Goal: Task Accomplishment & Management: Complete application form

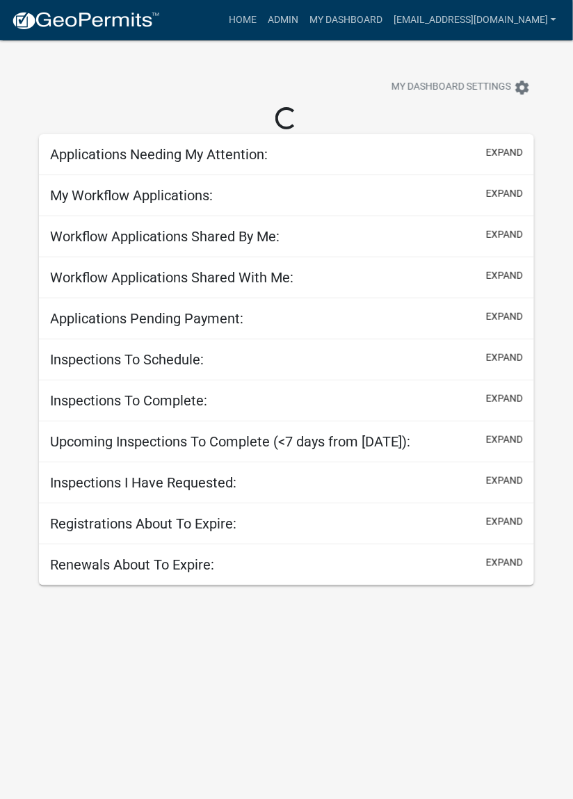
select select "2: 50"
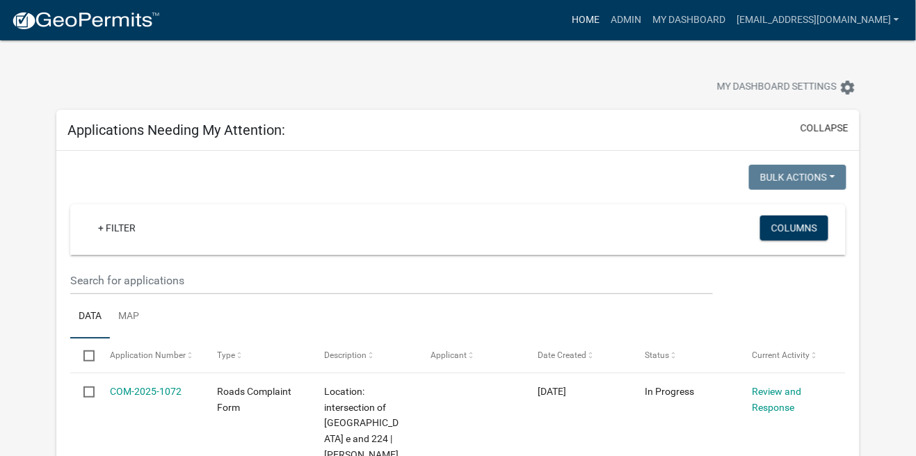
click at [572, 23] on link "Home" at bounding box center [585, 20] width 39 height 26
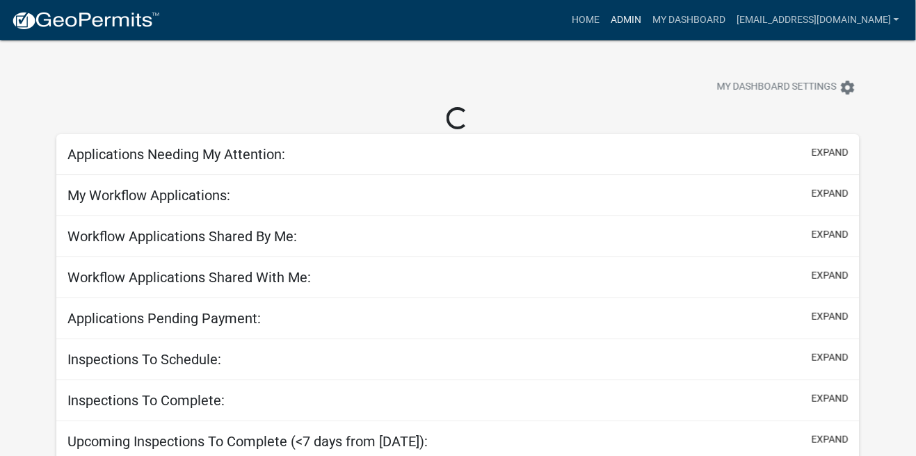
click at [572, 15] on link "Admin" at bounding box center [626, 20] width 42 height 26
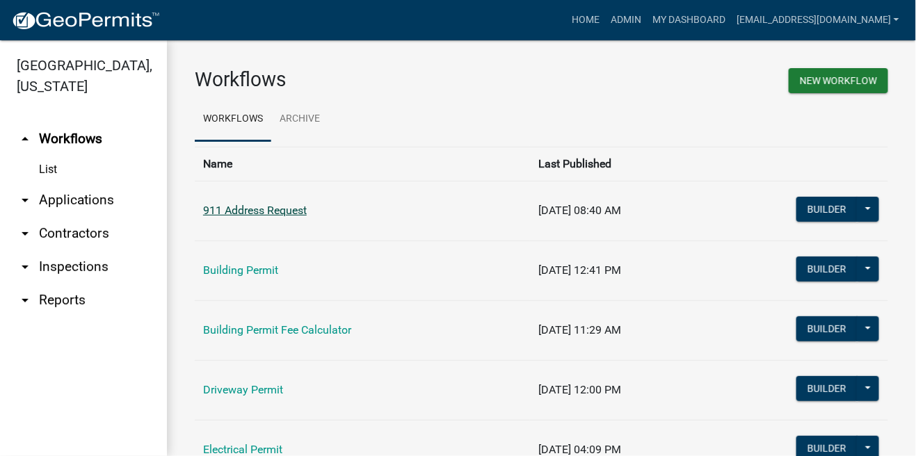
click at [267, 207] on link "911 Address Request" at bounding box center [255, 210] width 104 height 13
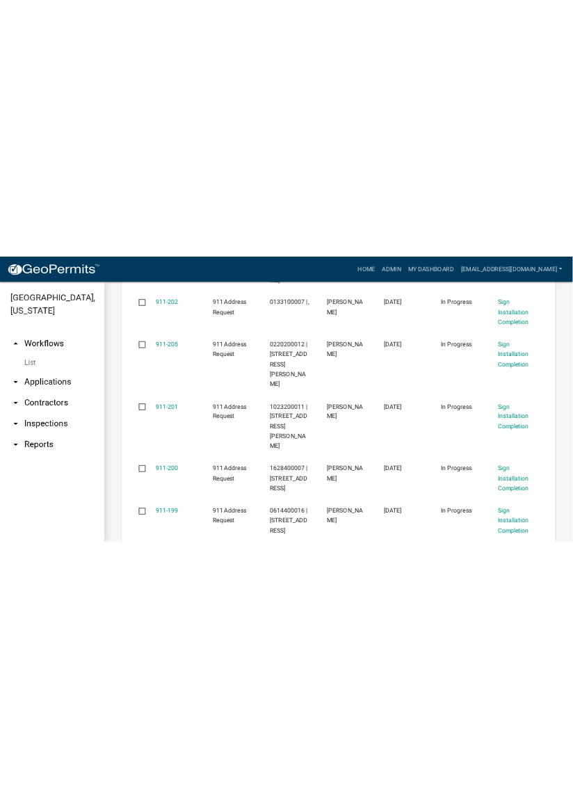
scroll to position [572, 0]
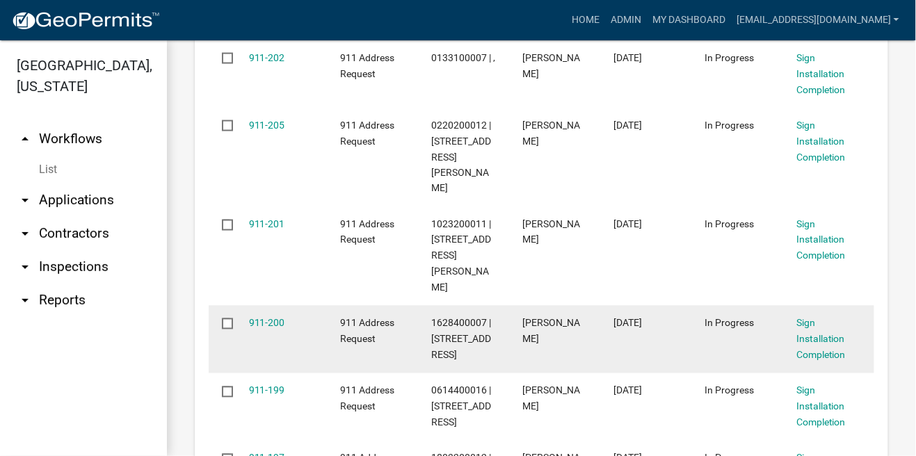
click at [237, 306] on datatable-body-cell "911-200" at bounding box center [280, 339] width 91 height 67
click at [230, 319] on input "checkbox" at bounding box center [226, 323] width 9 height 9
checkbox input "true"
click at [266, 318] on link "911-200" at bounding box center [267, 323] width 36 height 11
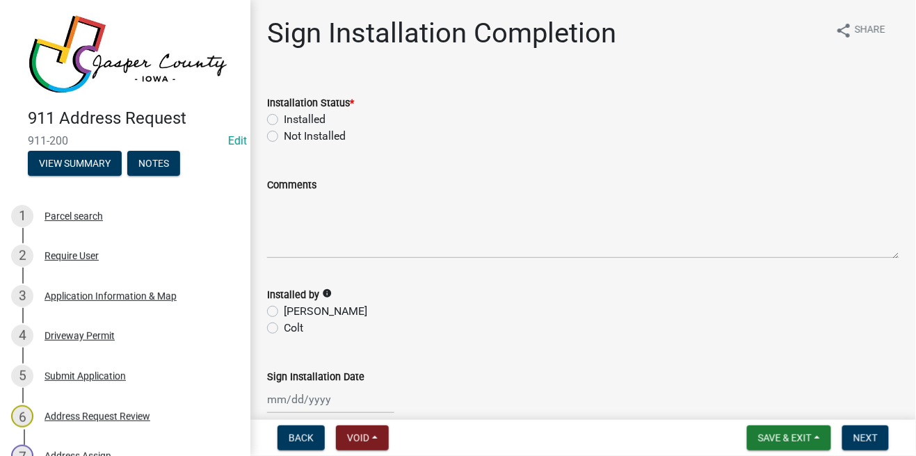
click at [284, 121] on label "Installed" at bounding box center [305, 119] width 42 height 17
click at [284, 120] on input "Installed" at bounding box center [288, 115] width 9 height 9
radio input "true"
click at [287, 312] on label "[PERSON_NAME]" at bounding box center [325, 311] width 83 height 17
click at [287, 312] on input "[PERSON_NAME]" at bounding box center [288, 307] width 9 height 9
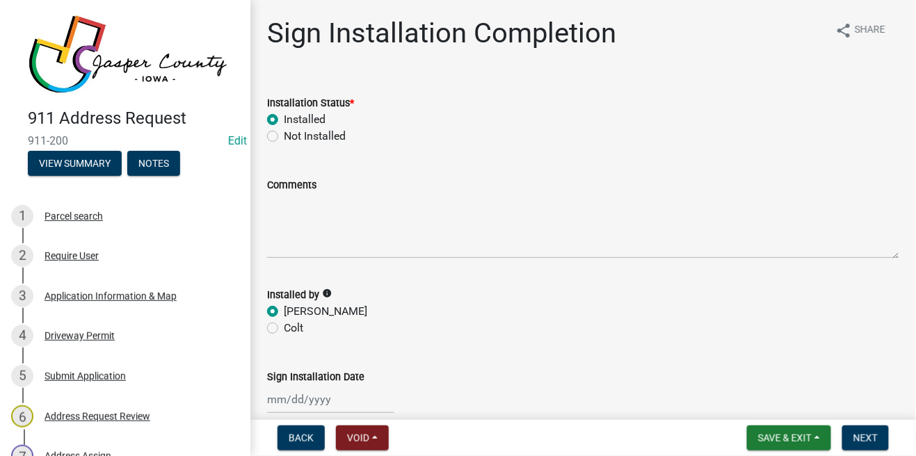
radio input "true"
click at [305, 395] on div at bounding box center [330, 399] width 127 height 29
select select "9"
select select "2025"
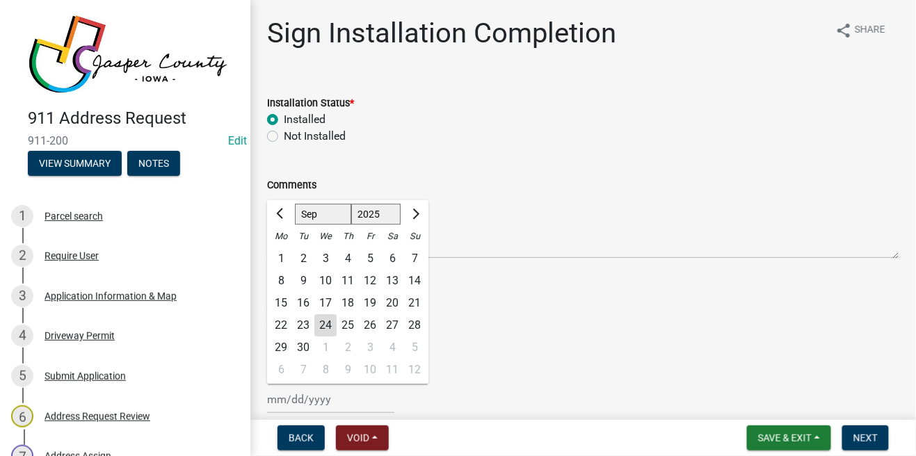
click at [331, 322] on div "24" at bounding box center [325, 325] width 22 height 22
type input "[DATE]"
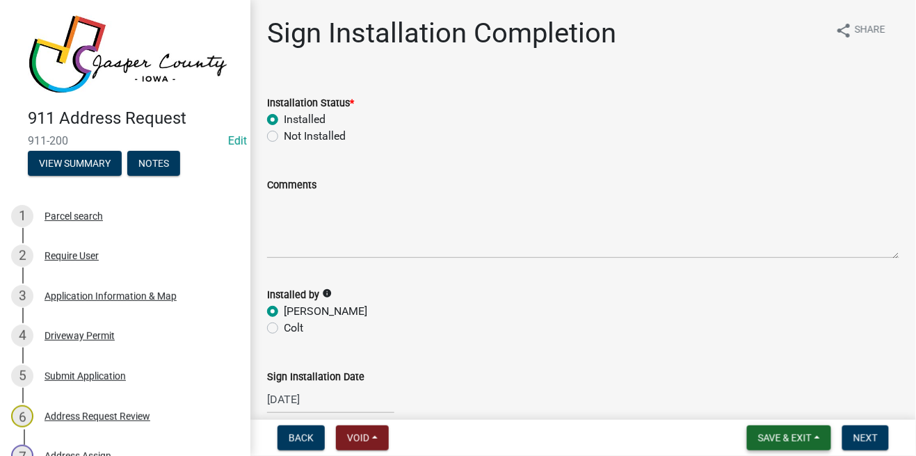
click at [572, 440] on span "Save & Exit" at bounding box center [785, 438] width 54 height 11
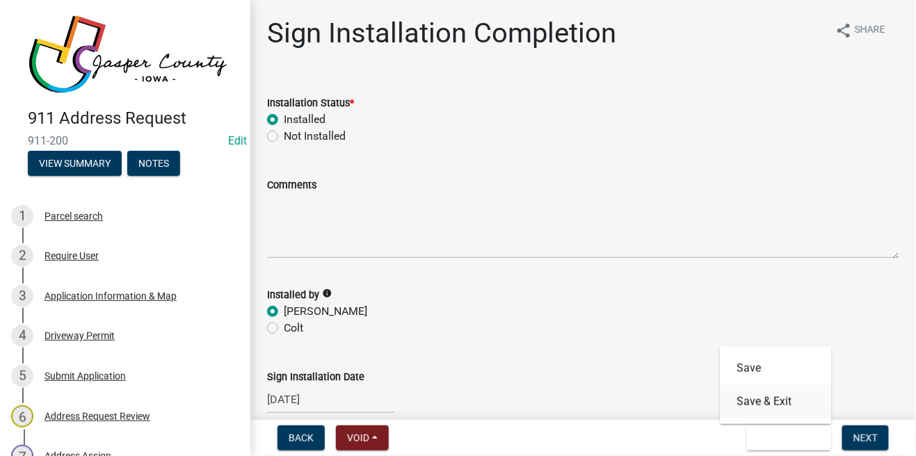
click at [572, 404] on button "Save & Exit" at bounding box center [775, 401] width 111 height 33
